Goal: Task Accomplishment & Management: Manage account settings

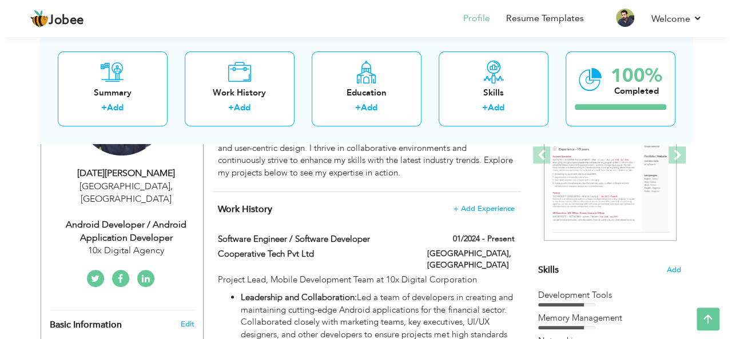
scroll to position [177, 0]
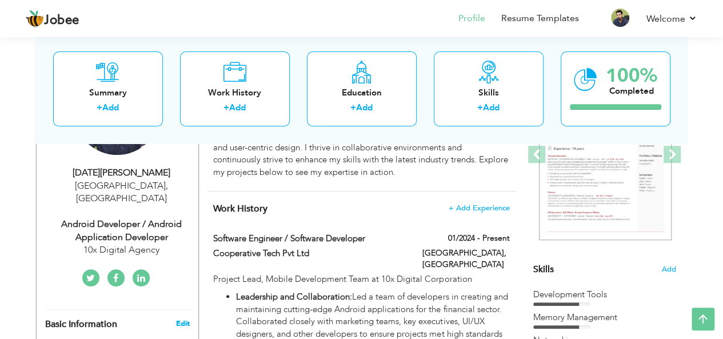
click at [182, 318] on link "Edit" at bounding box center [183, 323] width 14 height 10
type input "[DATE][PERSON_NAME]"
type input "Khan"
type input "03045532997"
select select "number:166"
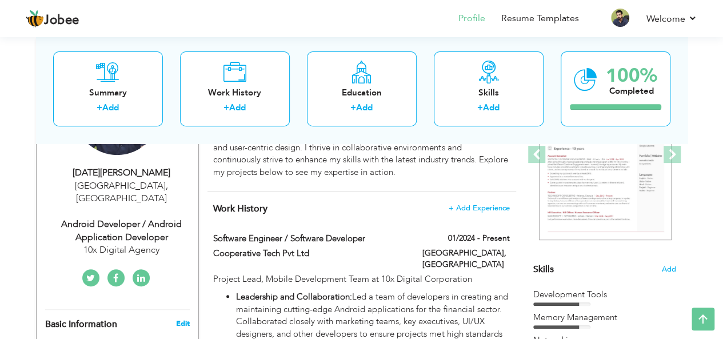
type input "[GEOGRAPHIC_DATA]"
select select "number:5"
type input "10x Digital Agency"
type input "Android Developer / Android Application Developer"
type input "[URL][DOMAIN_NAME]"
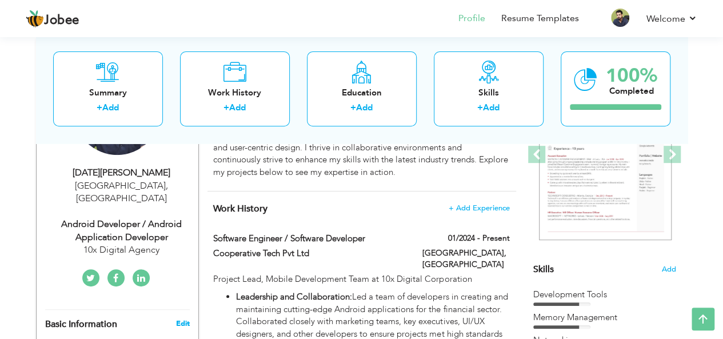
type input "[URL][DOMAIN_NAME][PERSON_NAME][DATE]"
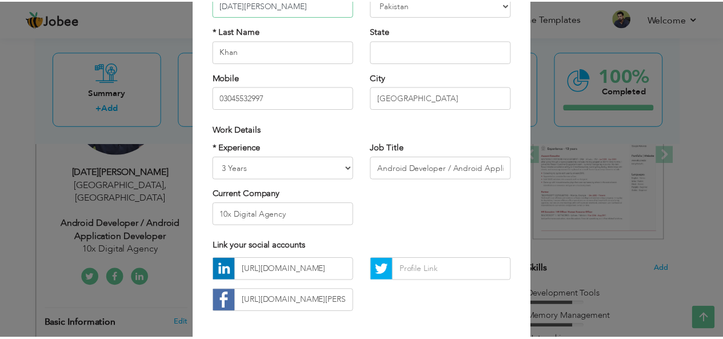
scroll to position [174, 0]
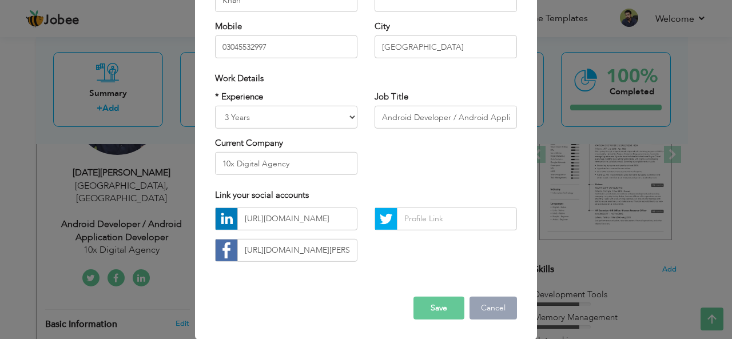
click at [490, 309] on button "Cancel" at bounding box center [492, 308] width 47 height 23
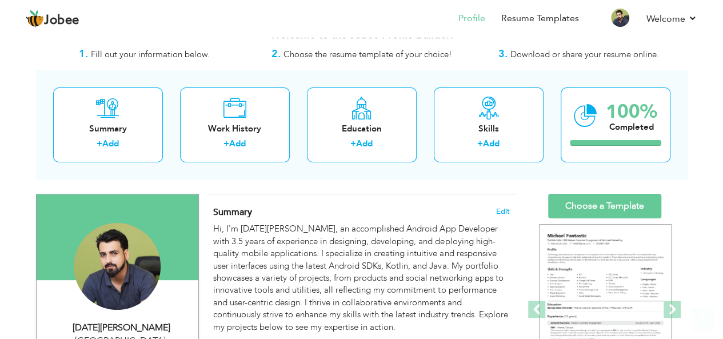
scroll to position [21, 0]
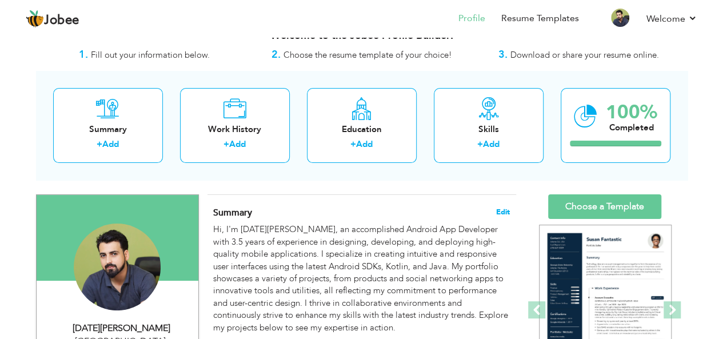
click at [501, 210] on span "Edit" at bounding box center [503, 212] width 14 height 8
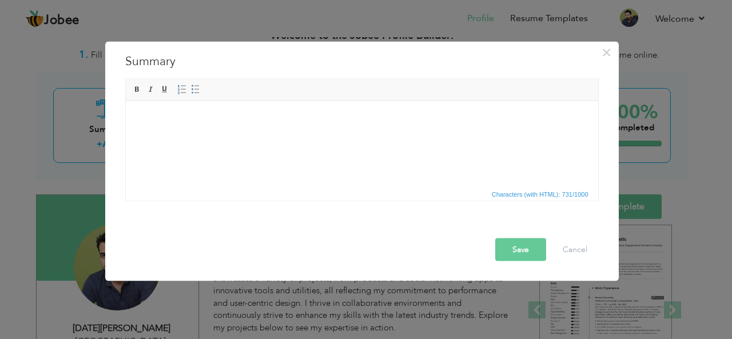
click at [523, 246] on button "Save" at bounding box center [520, 249] width 51 height 23
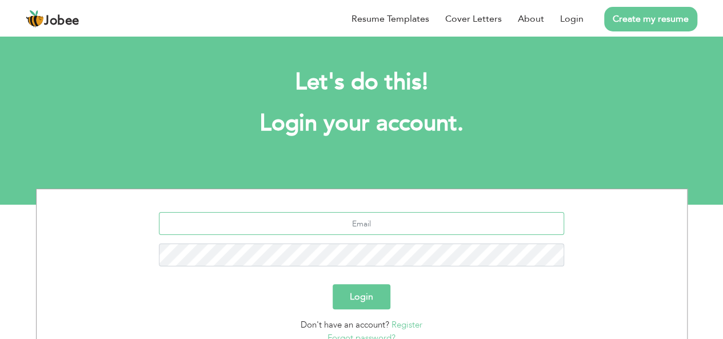
click at [354, 216] on input "text" at bounding box center [361, 223] width 405 height 23
type input "devirfan994@gmail.com"
click at [348, 298] on button "Login" at bounding box center [362, 296] width 58 height 25
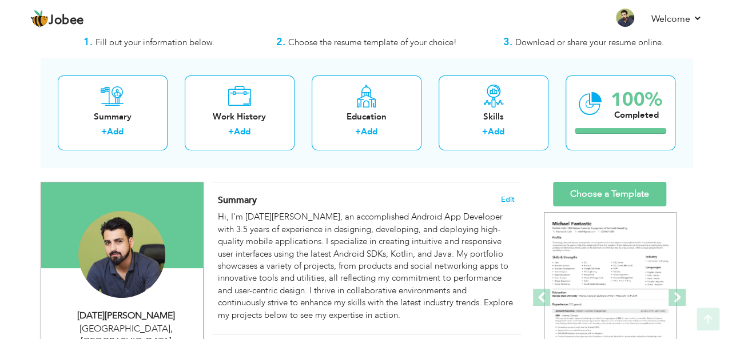
scroll to position [33, 0]
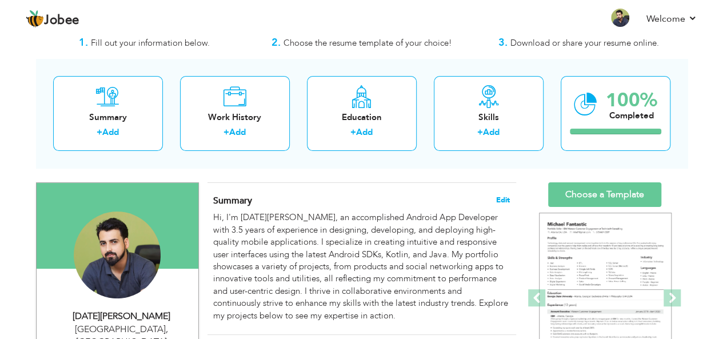
click at [501, 200] on span "Edit" at bounding box center [503, 200] width 14 height 8
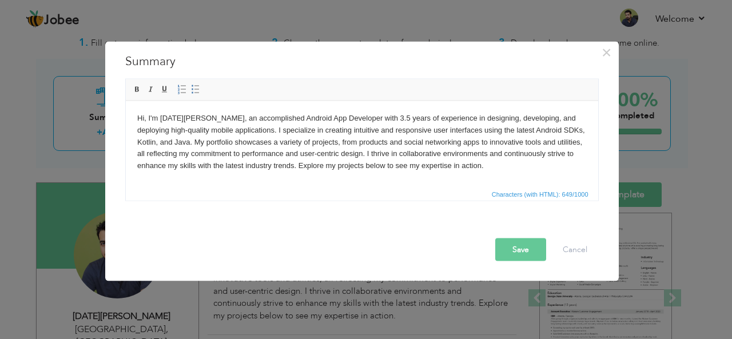
click at [486, 163] on body "Hi, I'm [DATE][PERSON_NAME], an accomplished Android App Developer with 3.5 yea…" at bounding box center [361, 141] width 449 height 59
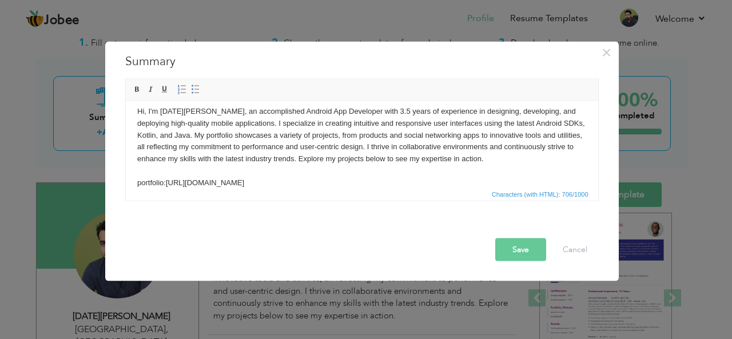
click at [511, 254] on button "Save" at bounding box center [520, 249] width 51 height 23
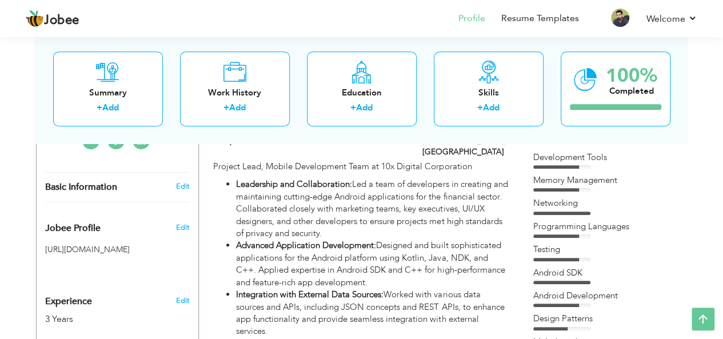
scroll to position [313, 0]
click at [180, 223] on span "Edit" at bounding box center [183, 228] width 14 height 10
type input "irfan997"
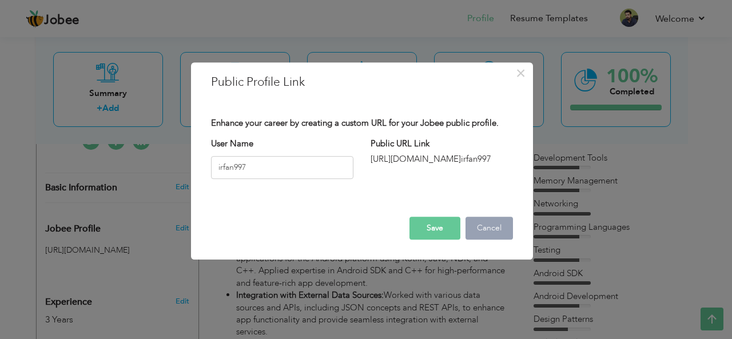
click at [492, 227] on button "Cancel" at bounding box center [488, 228] width 47 height 23
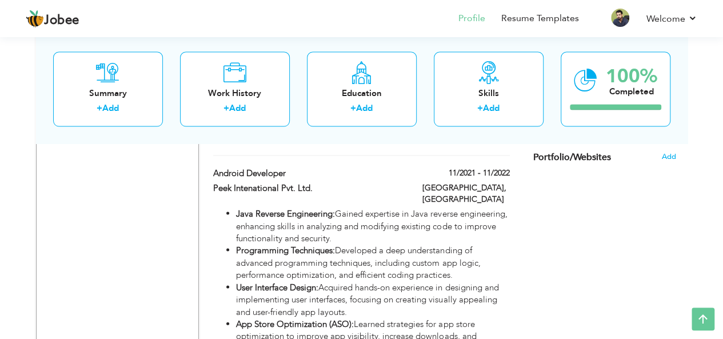
scroll to position [1038, 0]
